Goal: Information Seeking & Learning: Find specific fact

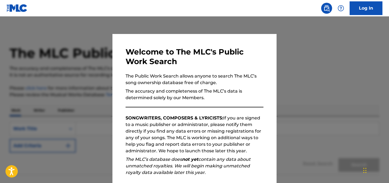
scroll to position [67, 0]
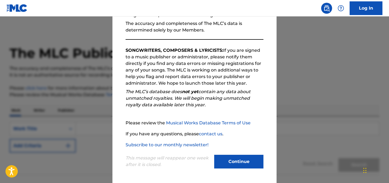
click at [231, 160] on button "Continue" at bounding box center [238, 161] width 49 height 14
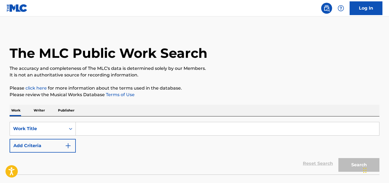
click at [146, 125] on input "Search Form" at bounding box center [227, 128] width 303 height 13
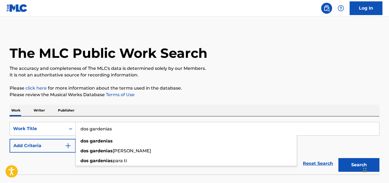
type input "dos gardenias"
click at [338, 158] on button "Search" at bounding box center [358, 165] width 41 height 14
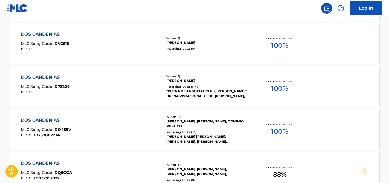
scroll to position [420, 0]
click at [137, 97] on div "DOS GARDENIAS MLC Song Code : D73209 ISWC :" at bounding box center [91, 86] width 140 height 25
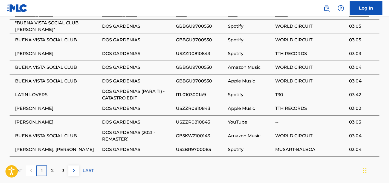
scroll to position [397, 0]
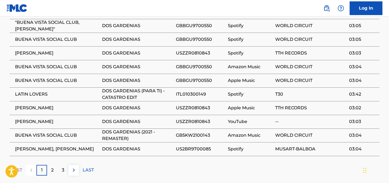
click at [49, 172] on div "2" at bounding box center [52, 169] width 11 height 11
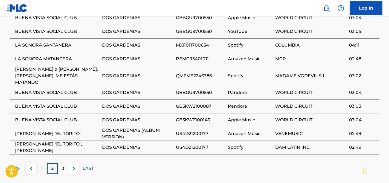
scroll to position [407, 0]
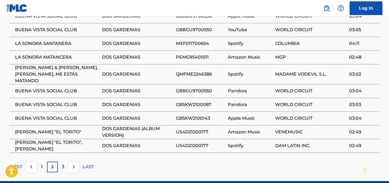
click at [62, 163] on p "3" at bounding box center [63, 166] width 2 height 7
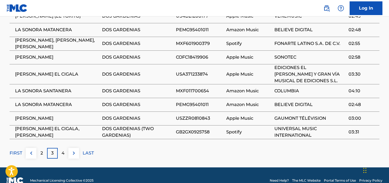
scroll to position [422, 0]
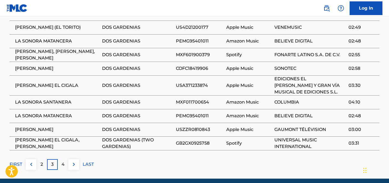
click at [61, 169] on div "4" at bounding box center [63, 164] width 11 height 11
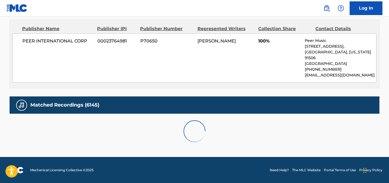
scroll to position [409, 0]
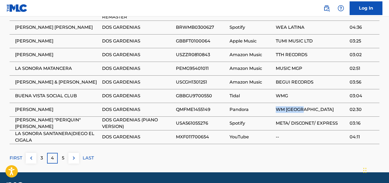
drag, startPoint x: 308, startPoint y: 110, endPoint x: 275, endPoint y: 109, distance: 33.6
click at [275, 109] on tr "[PERSON_NAME] DOS GARDENIAS QMFME1455149 Pandora WM [GEOGRAPHIC_DATA] 02:30" at bounding box center [194, 109] width 369 height 14
copy tr "WM [GEOGRAPHIC_DATA]"
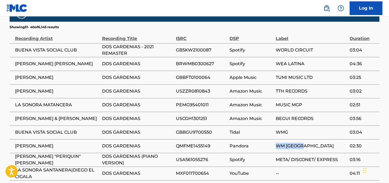
scroll to position [424, 0]
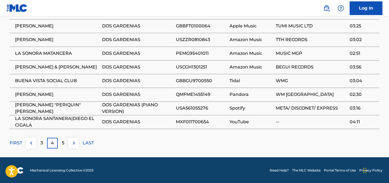
click at [17, 142] on p "FIRST" at bounding box center [16, 142] width 13 height 7
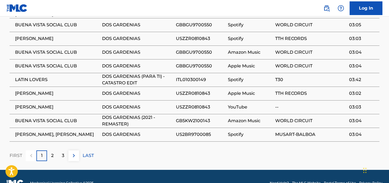
scroll to position [415, 0]
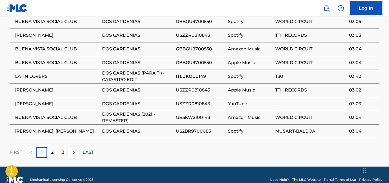
click at [53, 153] on p "2" at bounding box center [52, 152] width 2 height 7
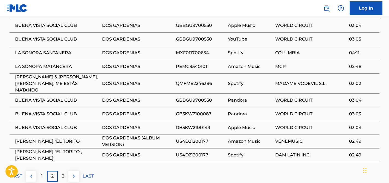
scroll to position [400, 0]
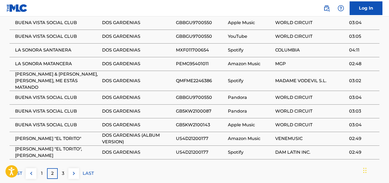
click at [63, 171] on div "3" at bounding box center [63, 173] width 11 height 11
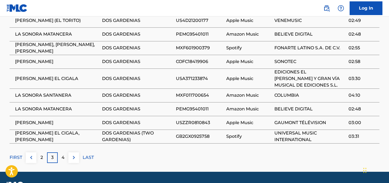
scroll to position [418, 0]
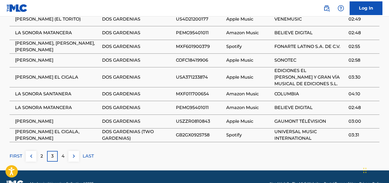
click at [63, 159] on p "4" at bounding box center [62, 155] width 3 height 7
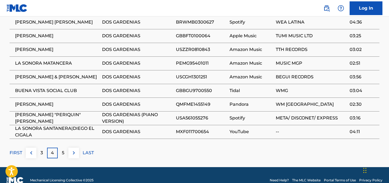
scroll to position [416, 0]
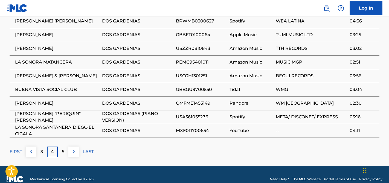
click at [64, 152] on div "5" at bounding box center [63, 151] width 11 height 11
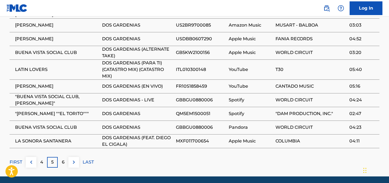
scroll to position [413, 0]
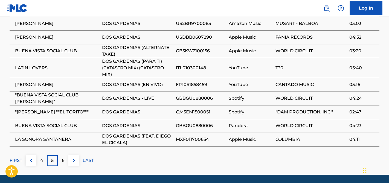
click at [64, 161] on p "6" at bounding box center [63, 160] width 3 height 7
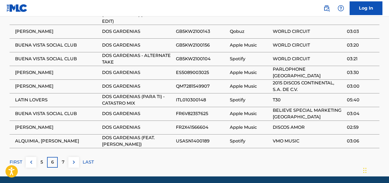
scroll to position [412, 0]
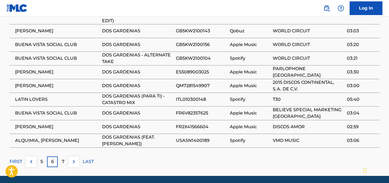
click at [64, 162] on div "7" at bounding box center [63, 161] width 11 height 11
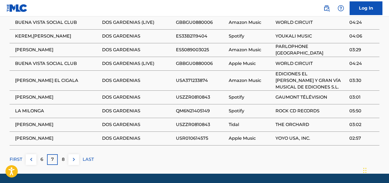
scroll to position [415, 0]
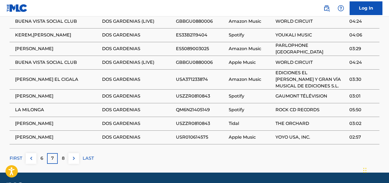
click at [64, 158] on div "8" at bounding box center [63, 158] width 11 height 11
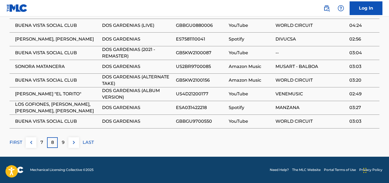
click at [64, 147] on div "9" at bounding box center [63, 142] width 11 height 11
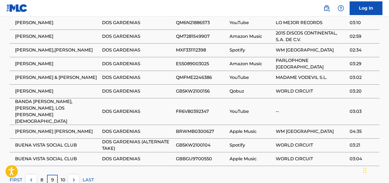
scroll to position [404, 0]
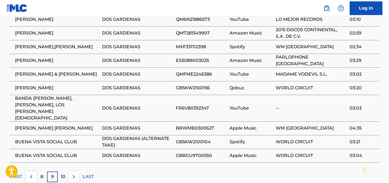
click at [64, 173] on p "10" at bounding box center [63, 176] width 5 height 7
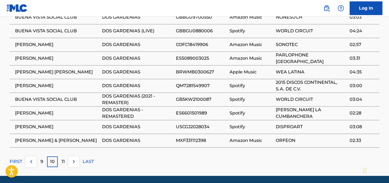
click at [62, 164] on p "11" at bounding box center [62, 161] width 3 height 7
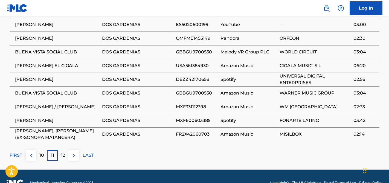
scroll to position [413, 0]
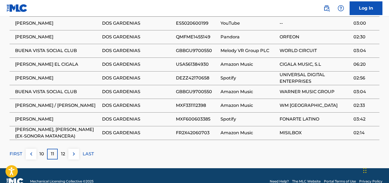
click at [61, 156] on p "12" at bounding box center [63, 153] width 4 height 7
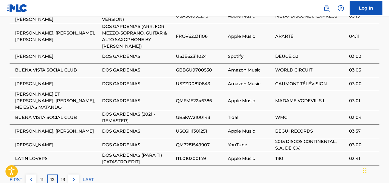
scroll to position [412, 0]
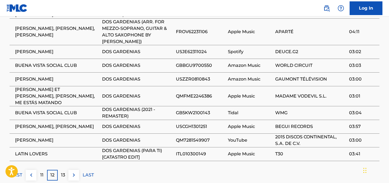
click at [64, 171] on p "13" at bounding box center [63, 174] width 4 height 7
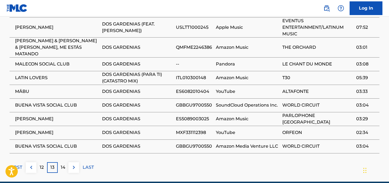
scroll to position [415, 0]
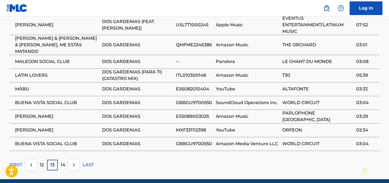
click at [63, 161] on p "14" at bounding box center [63, 164] width 5 height 7
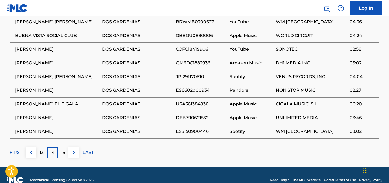
click at [63, 152] on p "15" at bounding box center [63, 152] width 4 height 7
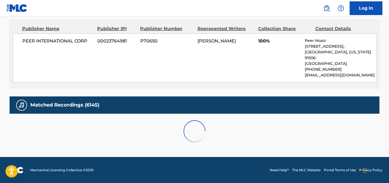
scroll to position [415, 0]
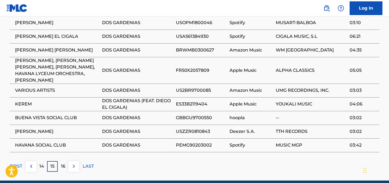
click at [64, 166] on p "16" at bounding box center [63, 166] width 4 height 7
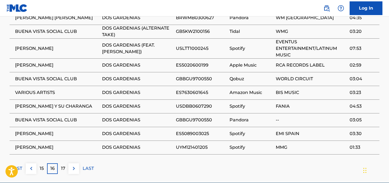
scroll to position [408, 0]
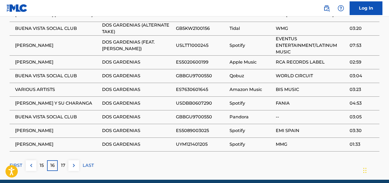
click at [64, 167] on p "17" at bounding box center [63, 165] width 4 height 7
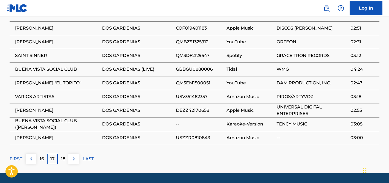
scroll to position [417, 0]
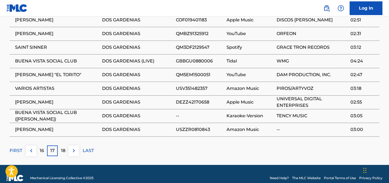
click at [61, 150] on p "18" at bounding box center [63, 150] width 4 height 7
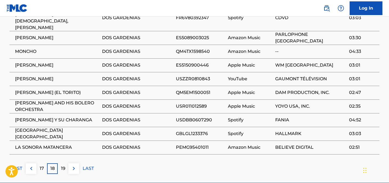
scroll to position [414, 0]
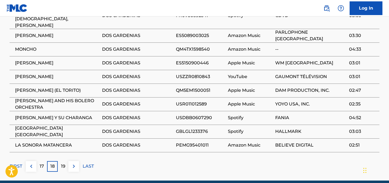
click at [64, 163] on p "19" at bounding box center [63, 166] width 4 height 7
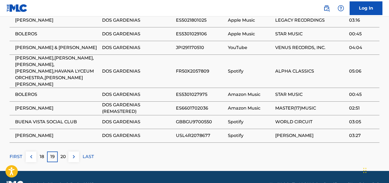
click at [61, 155] on p "20" at bounding box center [62, 156] width 5 height 7
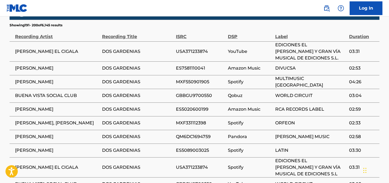
scroll to position [374, 0]
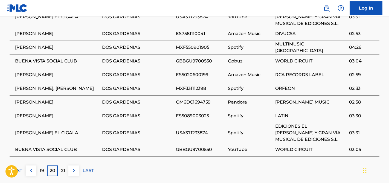
click at [62, 167] on p "21" at bounding box center [63, 170] width 4 height 7
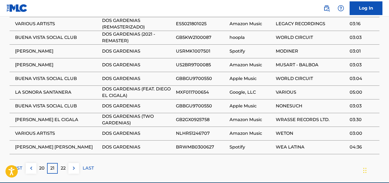
scroll to position [401, 0]
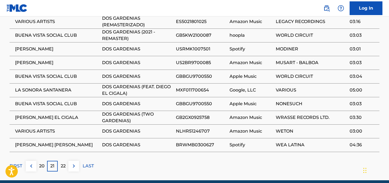
click at [61, 166] on p "22" at bounding box center [63, 165] width 5 height 7
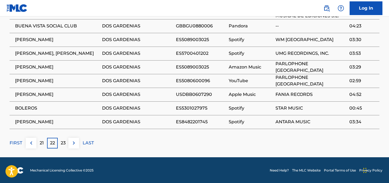
click at [64, 141] on p "23" at bounding box center [63, 142] width 5 height 7
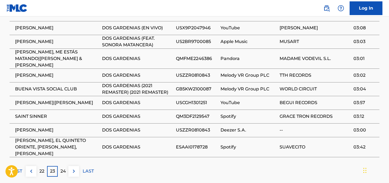
scroll to position [411, 0]
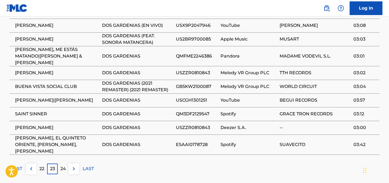
click at [65, 137] on span "[PERSON_NAME], EL QUINTETO ORIENTE, [PERSON_NAME], [PERSON_NAME]" at bounding box center [57, 144] width 84 height 20
click at [63, 165] on p "24" at bounding box center [62, 168] width 5 height 7
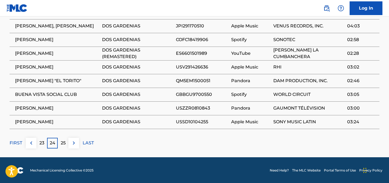
click at [67, 146] on div "25" at bounding box center [63, 142] width 11 height 11
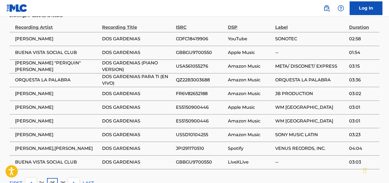
scroll to position [382, 0]
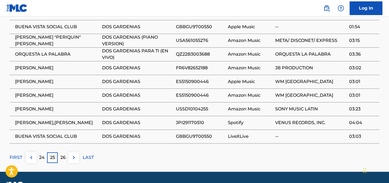
click at [61, 158] on p "26" at bounding box center [62, 157] width 5 height 7
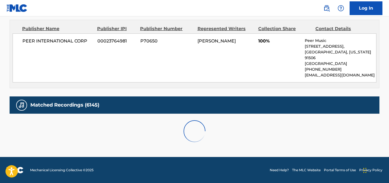
scroll to position [410, 0]
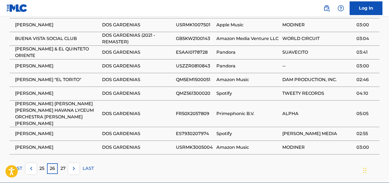
click at [60, 168] on div "27" at bounding box center [63, 168] width 11 height 11
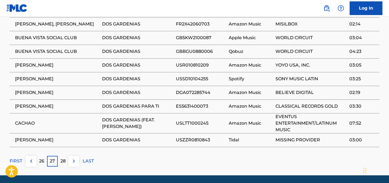
click at [61, 163] on p "28" at bounding box center [62, 160] width 5 height 7
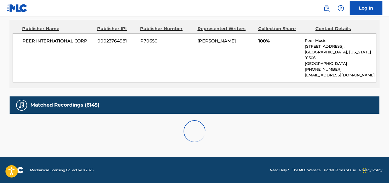
scroll to position [413, 0]
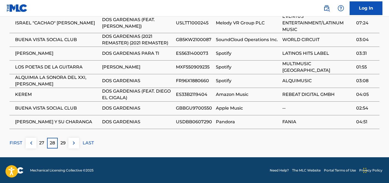
click at [62, 143] on p "29" at bounding box center [62, 142] width 5 height 7
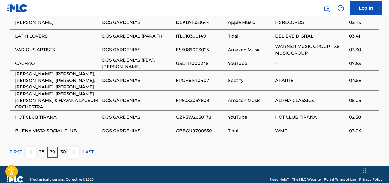
scroll to position [438, 0]
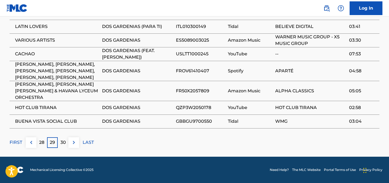
click at [62, 145] on p "30" at bounding box center [62, 142] width 5 height 7
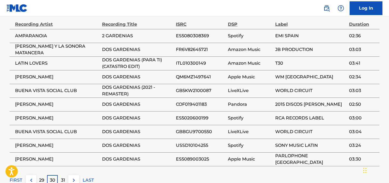
scroll to position [386, 0]
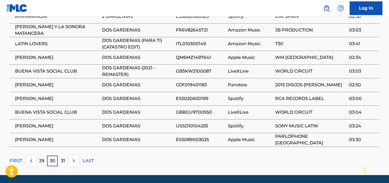
click at [63, 161] on p "31" at bounding box center [63, 160] width 4 height 7
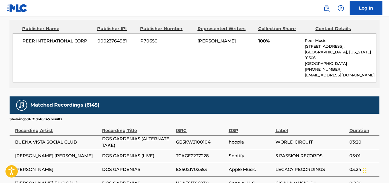
scroll to position [407, 0]
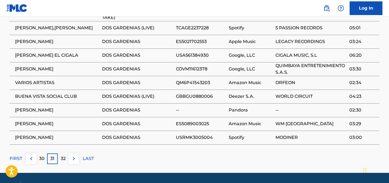
click at [64, 161] on p "32" at bounding box center [63, 158] width 5 height 7
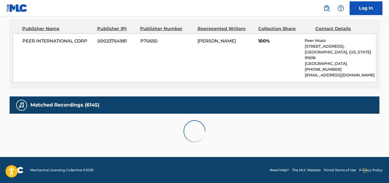
scroll to position [409, 0]
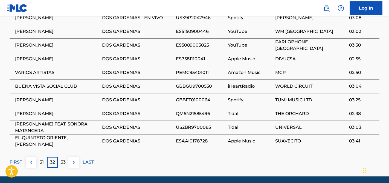
click at [64, 161] on p "33" at bounding box center [63, 161] width 5 height 7
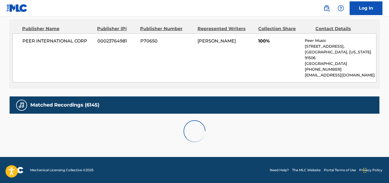
scroll to position [405, 0]
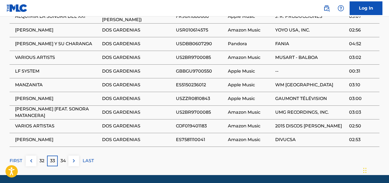
click at [64, 161] on p "34" at bounding box center [62, 160] width 5 height 7
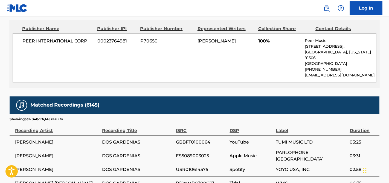
scroll to position [407, 0]
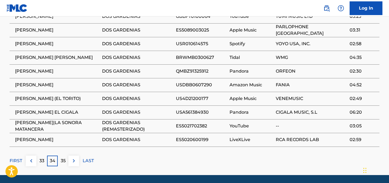
click at [64, 162] on p "35" at bounding box center [63, 160] width 5 height 7
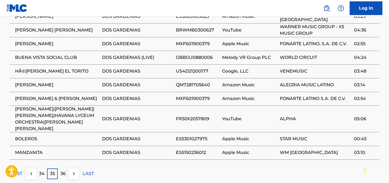
scroll to position [410, 0]
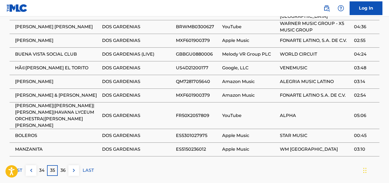
click at [65, 171] on p "36" at bounding box center [62, 170] width 5 height 7
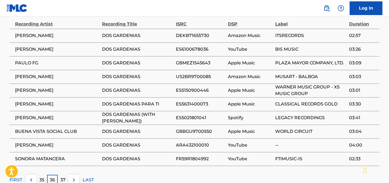
scroll to position [389, 0]
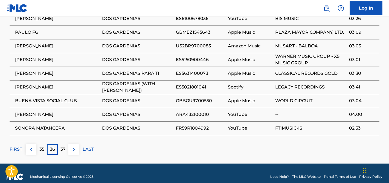
click at [63, 150] on p "37" at bounding box center [62, 149] width 5 height 7
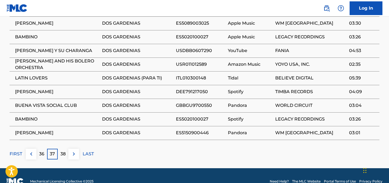
scroll to position [416, 0]
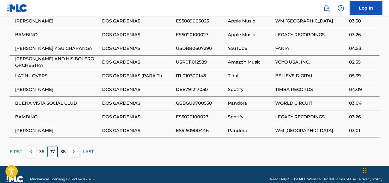
click at [64, 151] on p "38" at bounding box center [62, 151] width 5 height 7
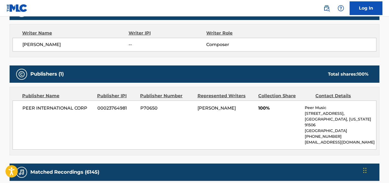
scroll to position [0, 0]
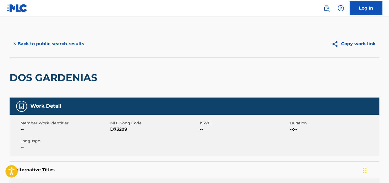
click at [53, 44] on button "< Back to public search results" at bounding box center [49, 44] width 78 height 14
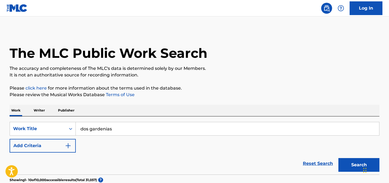
click at [111, 126] on input "dos gardenias" at bounding box center [227, 128] width 303 height 13
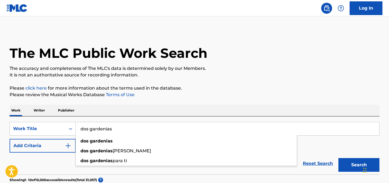
paste input "Me estoy enamorando"
type input "Me estoy enamorando"
click at [338, 158] on button "Search" at bounding box center [358, 165] width 41 height 14
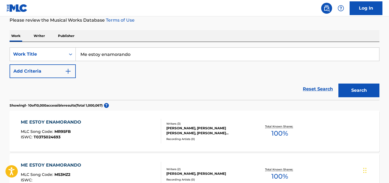
scroll to position [75, 0]
